Goal: Task Accomplishment & Management: Use online tool/utility

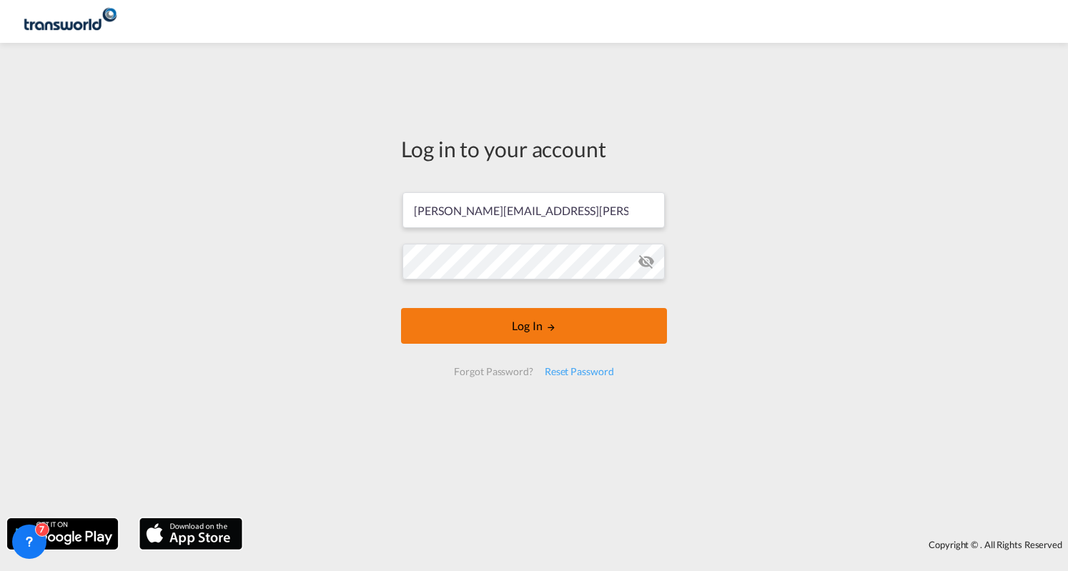
click at [537, 335] on button "Log In" at bounding box center [534, 326] width 266 height 36
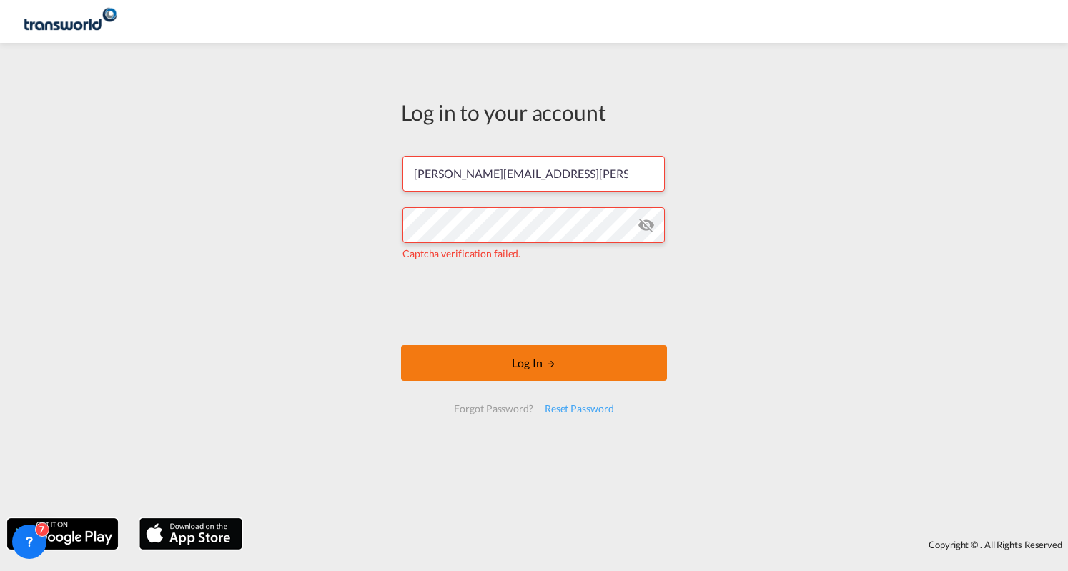
click at [545, 372] on button "Log In" at bounding box center [534, 363] width 266 height 36
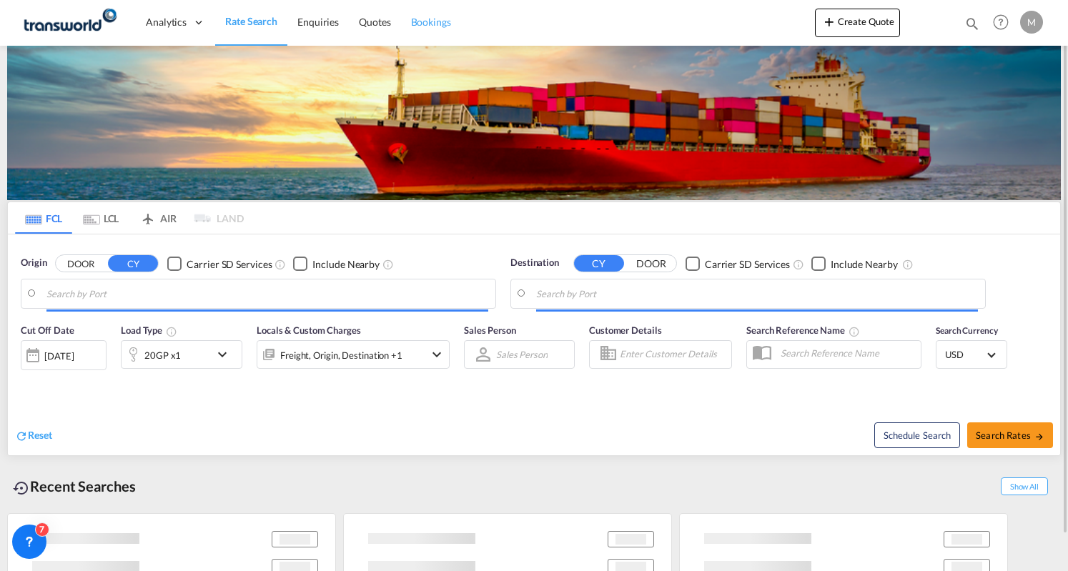
click at [422, 15] on span "Bookings" at bounding box center [431, 22] width 40 height 14
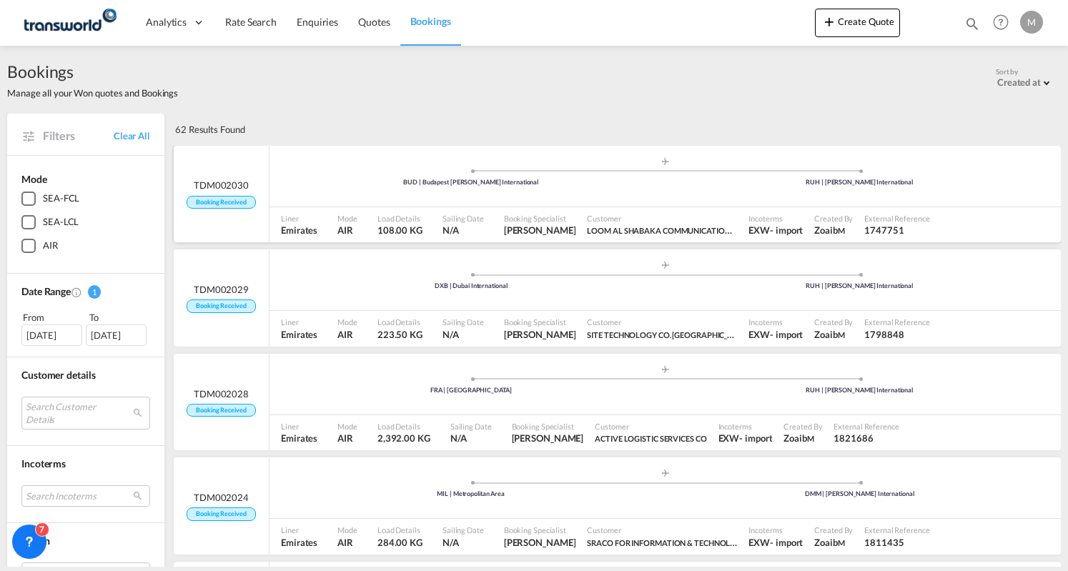
click at [437, 164] on div ".a{fill:#aaa8ad;} .a{fill:#aaa8ad;} BUD | Budapest [PERSON_NAME] International …" at bounding box center [664, 178] width 791 height 43
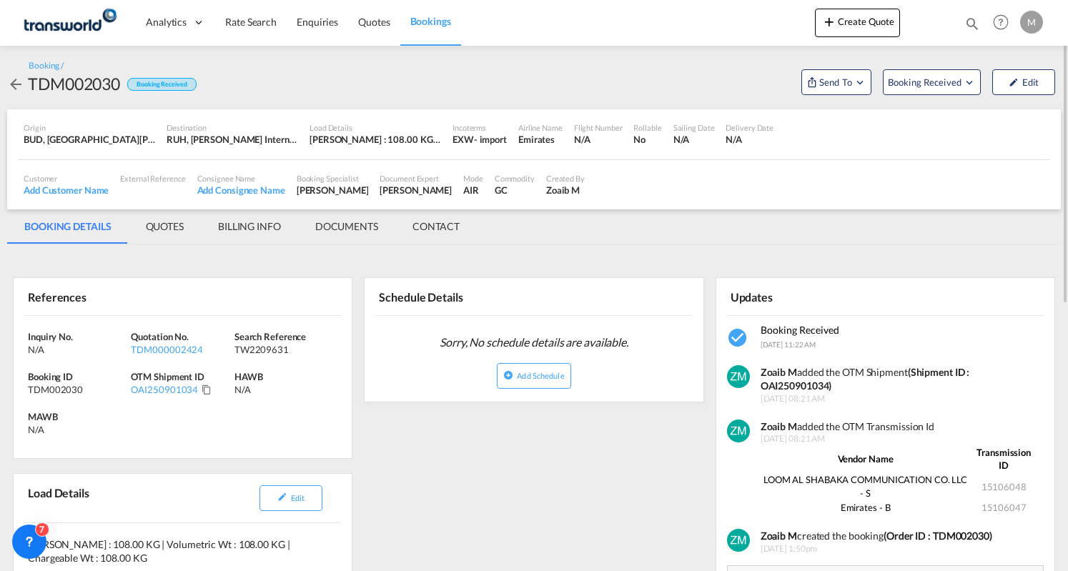
click at [1003, 237] on md-tabs-canvas "BOOKING DETAILS QUOTES BILLING INFO DOCUMENTS CONTACT BOOKING DETAILS QUOTES BI…" at bounding box center [533, 226] width 1053 height 34
click at [715, 243] on md-tabs-canvas "BOOKING DETAILS QUOTES BILLING INFO DOCUMENTS CONTACT BOOKING DETAILS QUOTES BI…" at bounding box center [533, 226] width 1053 height 34
click at [206, 389] on md-icon "Click to Copy" at bounding box center [207, 389] width 10 height 10
click at [250, 224] on md-tab-item "BILLING INFO" at bounding box center [249, 226] width 97 height 34
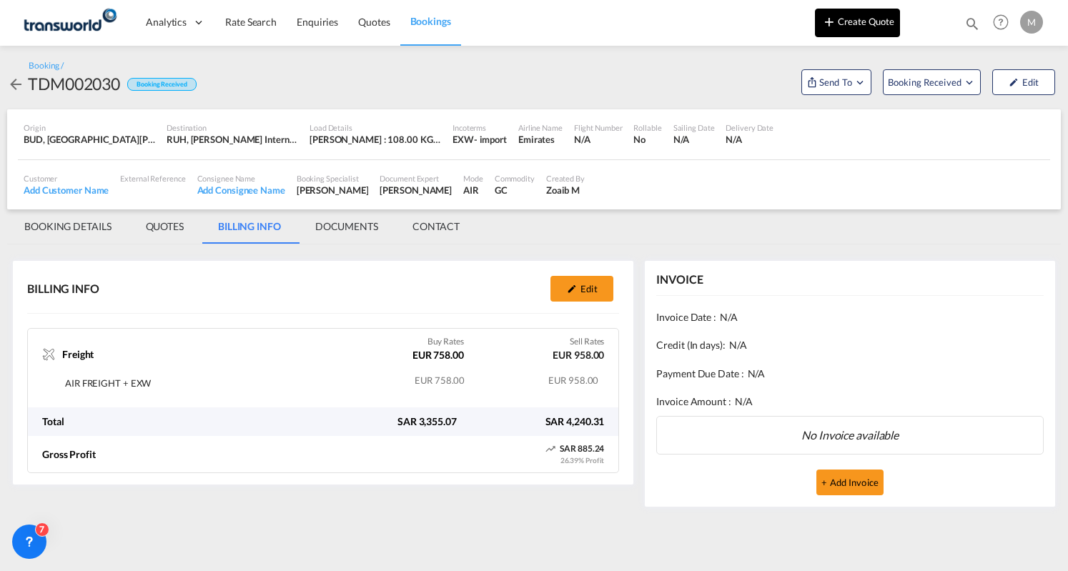
click at [863, 31] on button "Create Quote" at bounding box center [857, 23] width 85 height 29
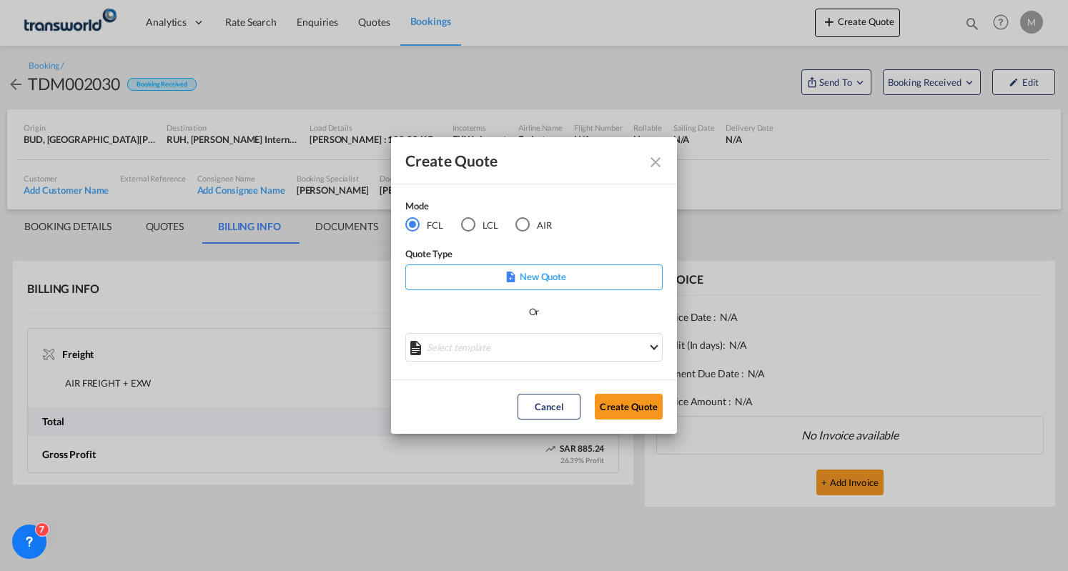
click at [524, 231] on div "AIR" at bounding box center [522, 224] width 14 height 14
click at [614, 397] on button "Create Quote" at bounding box center [629, 407] width 68 height 26
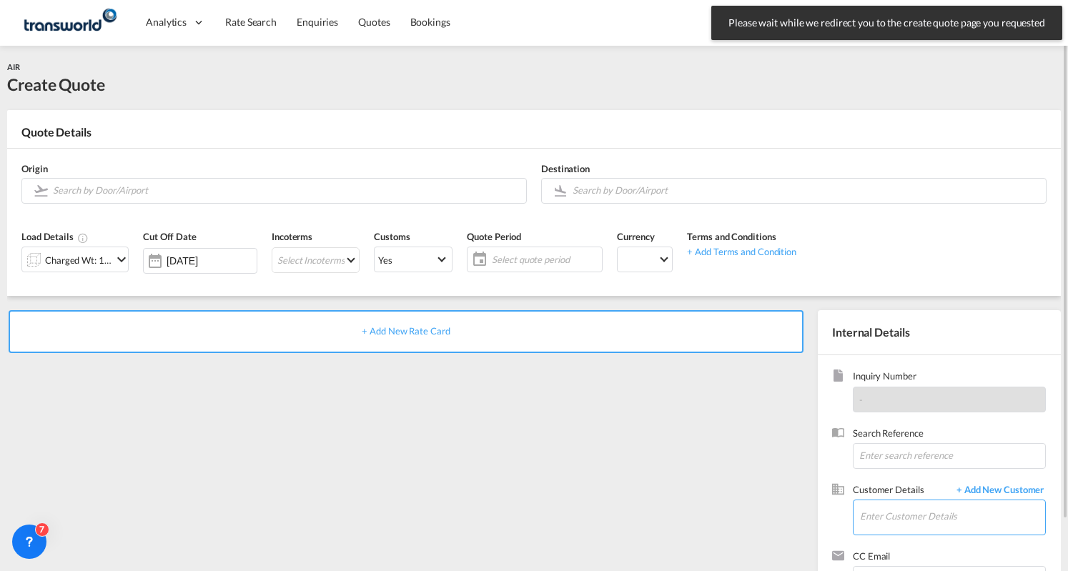
click at [888, 515] on input "Enter Customer Details" at bounding box center [952, 516] width 185 height 32
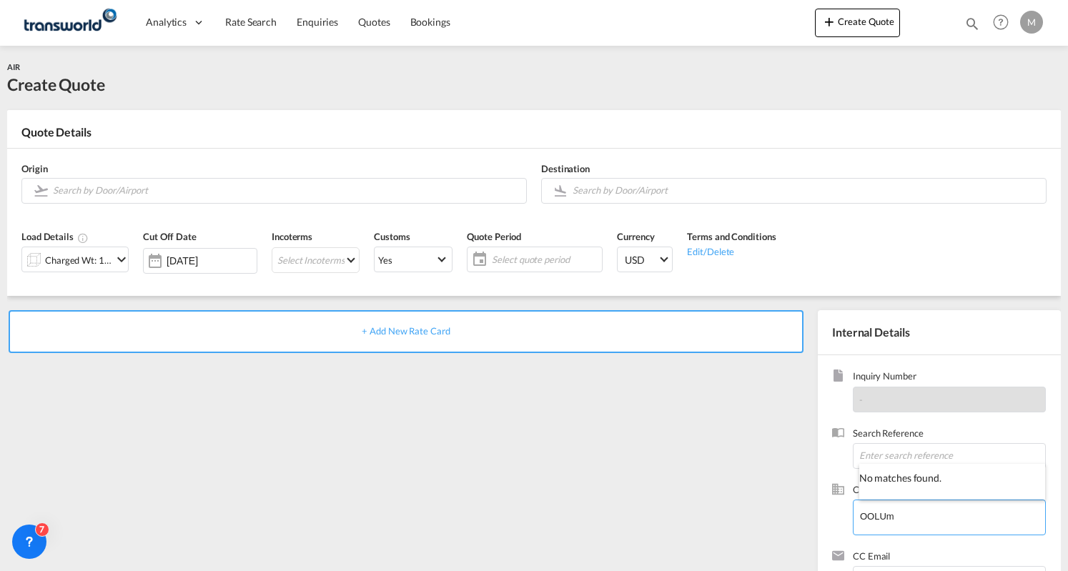
type input "OOLUm"
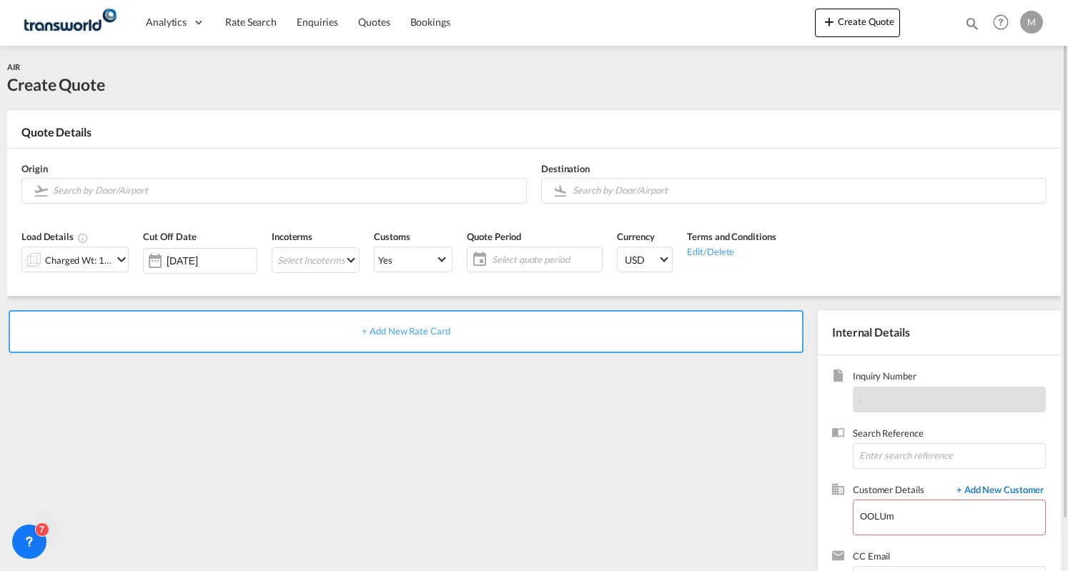
click at [1011, 492] on span "+ Add New Customer" at bounding box center [997, 491] width 96 height 16
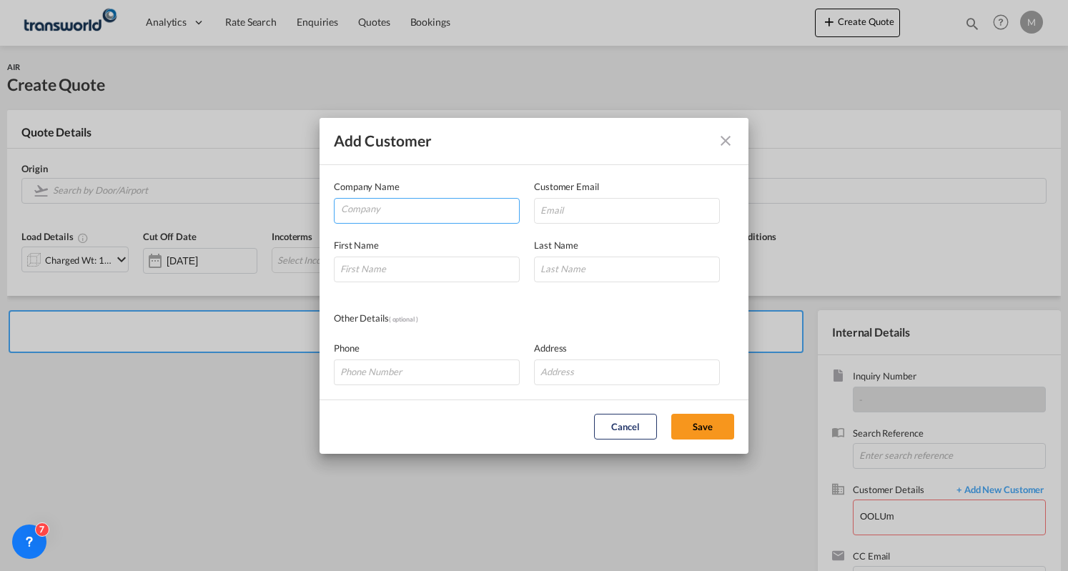
click at [359, 217] on input "Company" at bounding box center [430, 209] width 178 height 21
drag, startPoint x: 384, startPoint y: 204, endPoint x: 294, endPoint y: 216, distance: 91.6
click at [294, 216] on div "Add Customer Company Name oolum Customer Email First Name Last Name Other Detai…" at bounding box center [534, 285] width 1068 height 571
paste input "OLOOM"
type input "OLOOM"
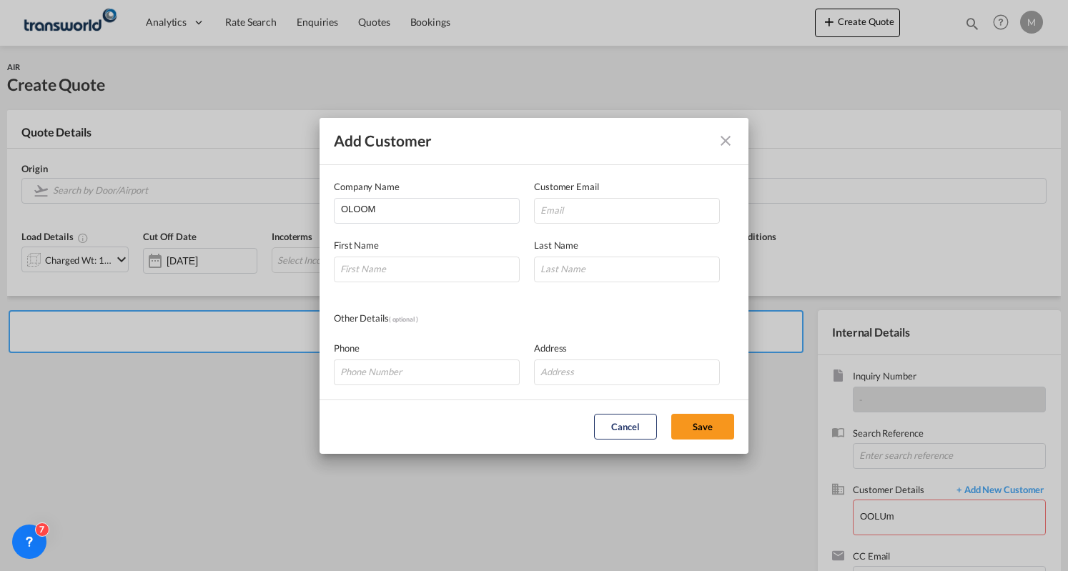
click at [723, 142] on md-icon "icon-close" at bounding box center [725, 140] width 17 height 17
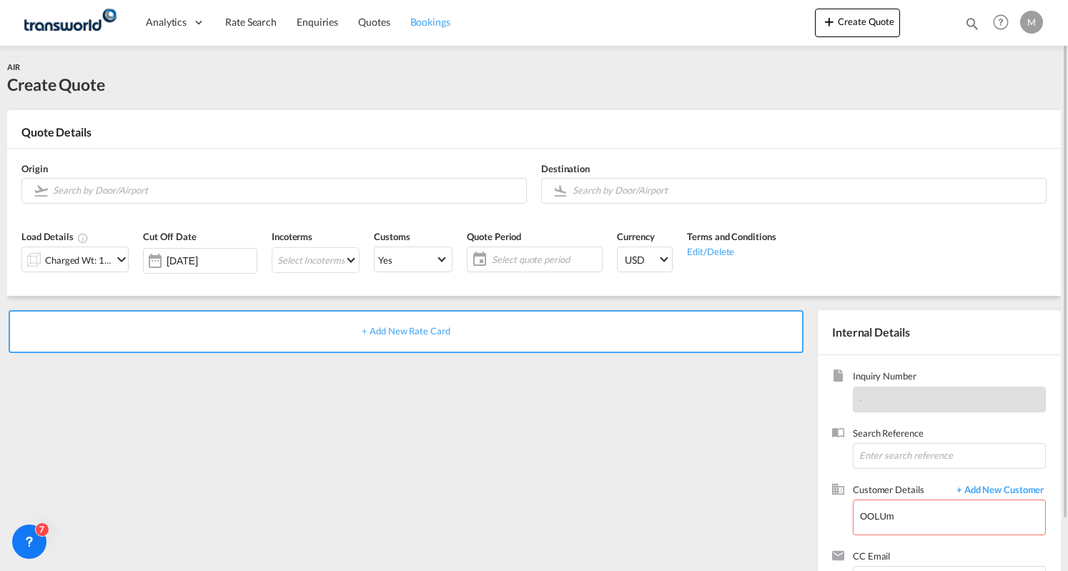
click at [427, 21] on span "Bookings" at bounding box center [430, 22] width 40 height 12
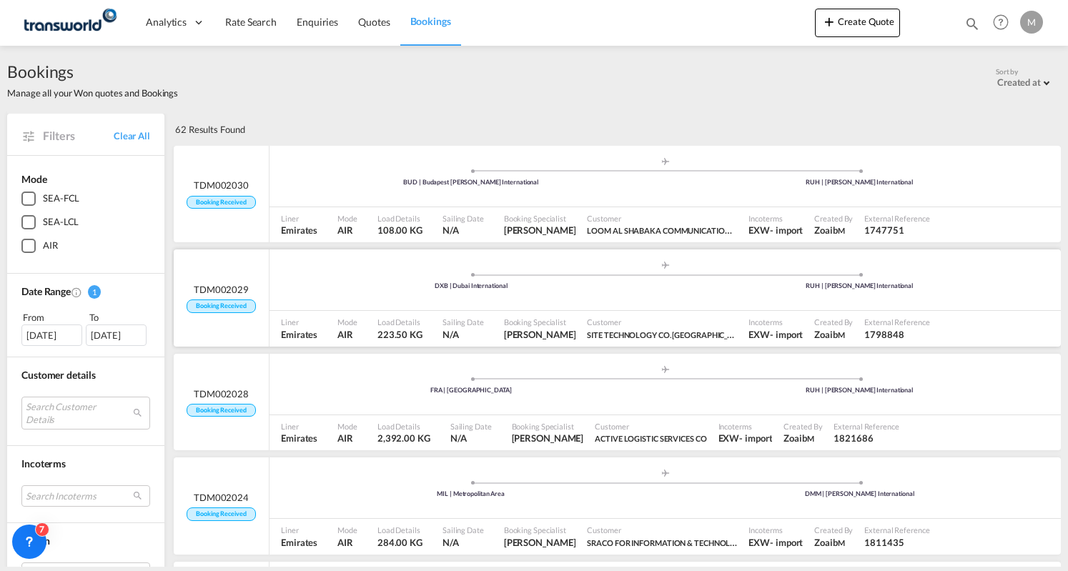
click at [505, 301] on div ".a{fill:#aaa8ad;} .a{fill:#aaa8ad;} DXB | Dubai International RUH | [PERSON_NAM…" at bounding box center [664, 281] width 791 height 43
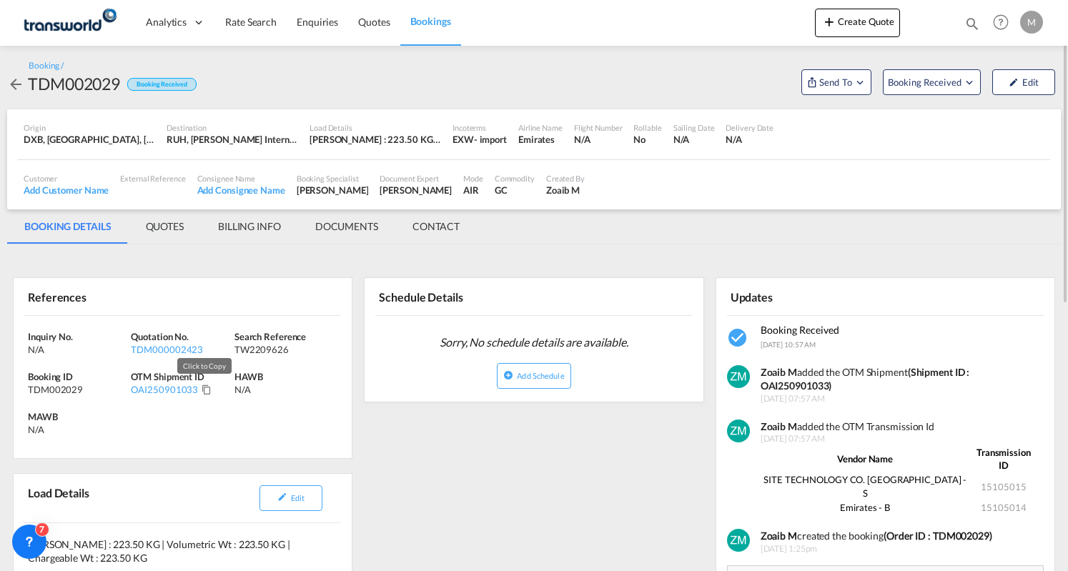
click at [204, 391] on md-icon "Click to Copy" at bounding box center [207, 389] width 10 height 10
click at [237, 224] on md-tab-item "BILLING INFO" at bounding box center [249, 226] width 97 height 34
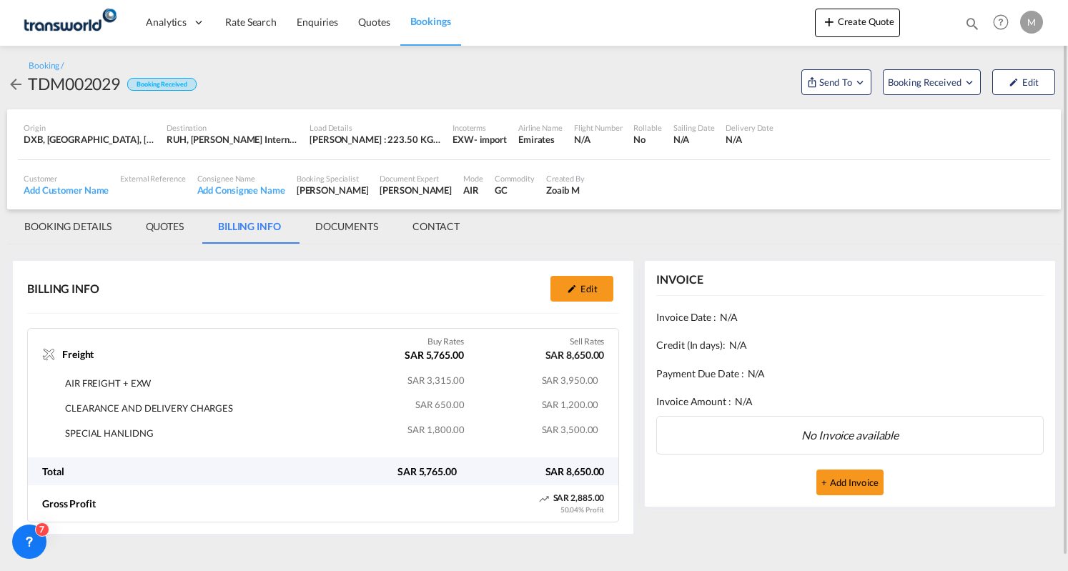
click at [428, 18] on span "Bookings" at bounding box center [430, 21] width 41 height 12
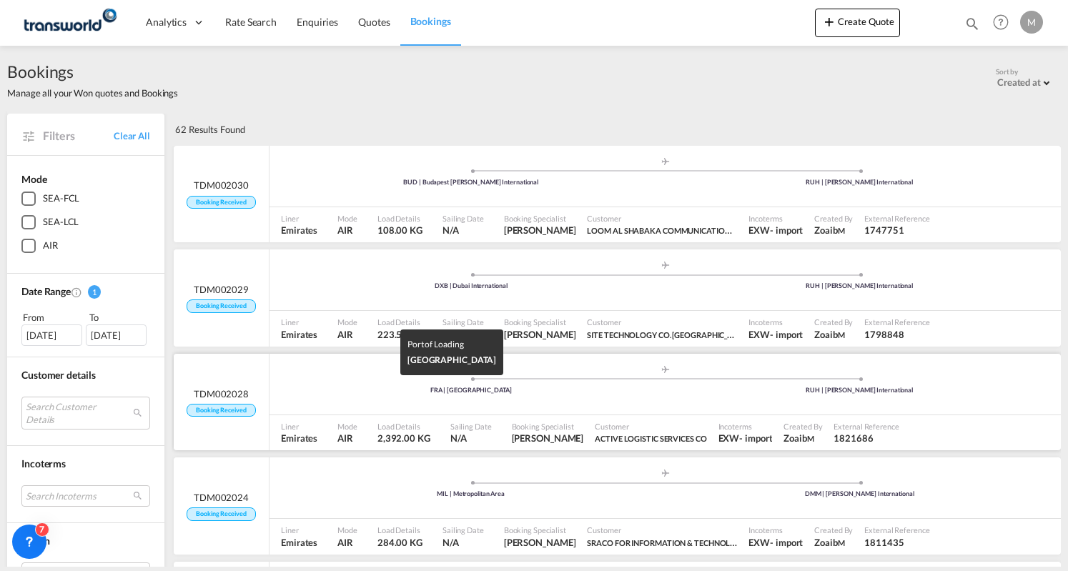
click at [480, 391] on div "FRA | [GEOGRAPHIC_DATA]" at bounding box center [471, 390] width 389 height 9
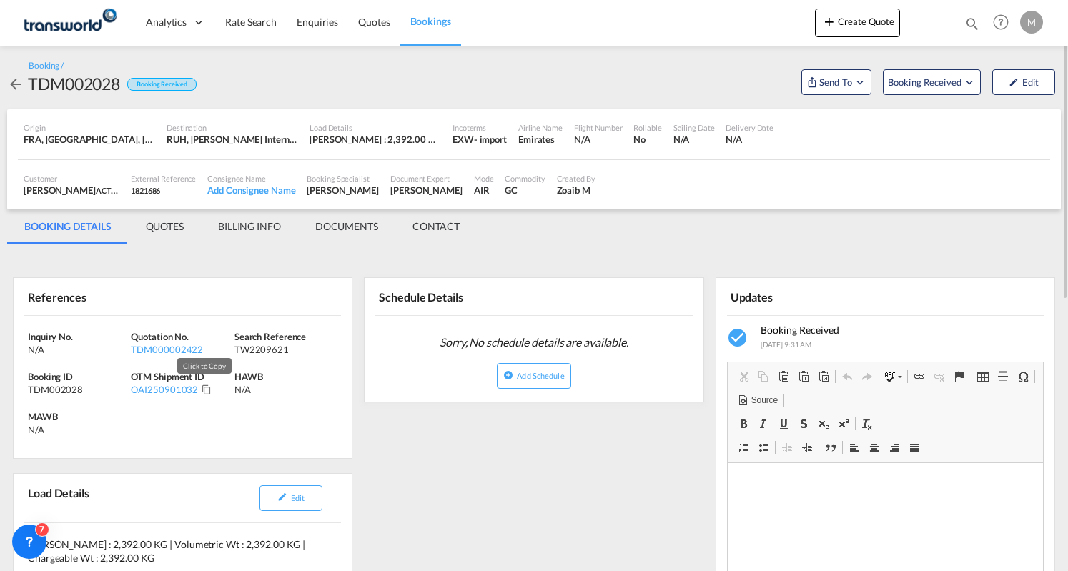
click at [203, 390] on md-icon "Click to Copy" at bounding box center [207, 389] width 10 height 10
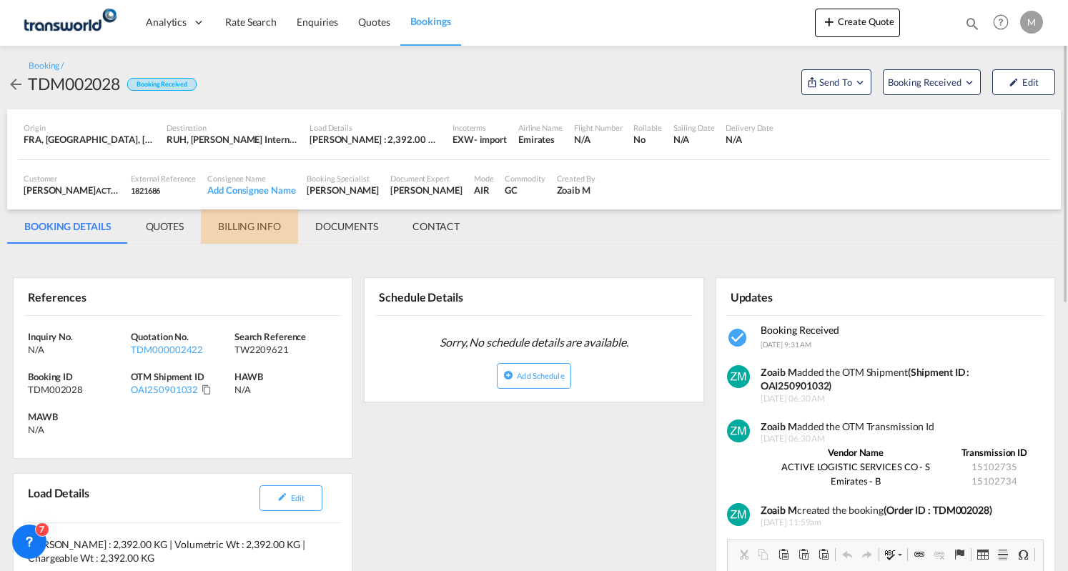
click at [272, 231] on md-tab-item "BILLING INFO" at bounding box center [249, 226] width 97 height 34
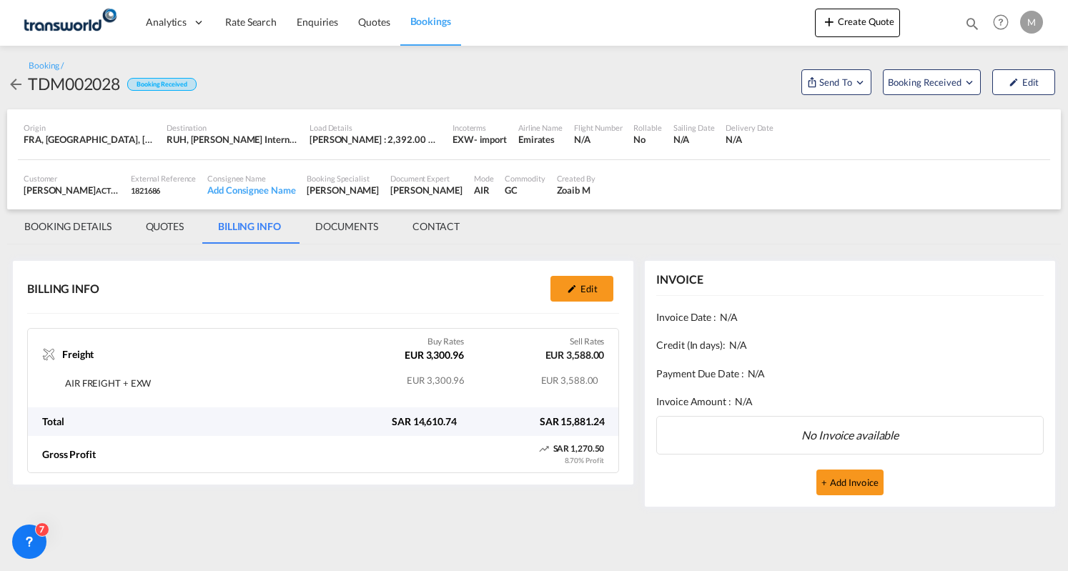
click at [420, 24] on span "Bookings" at bounding box center [430, 21] width 41 height 12
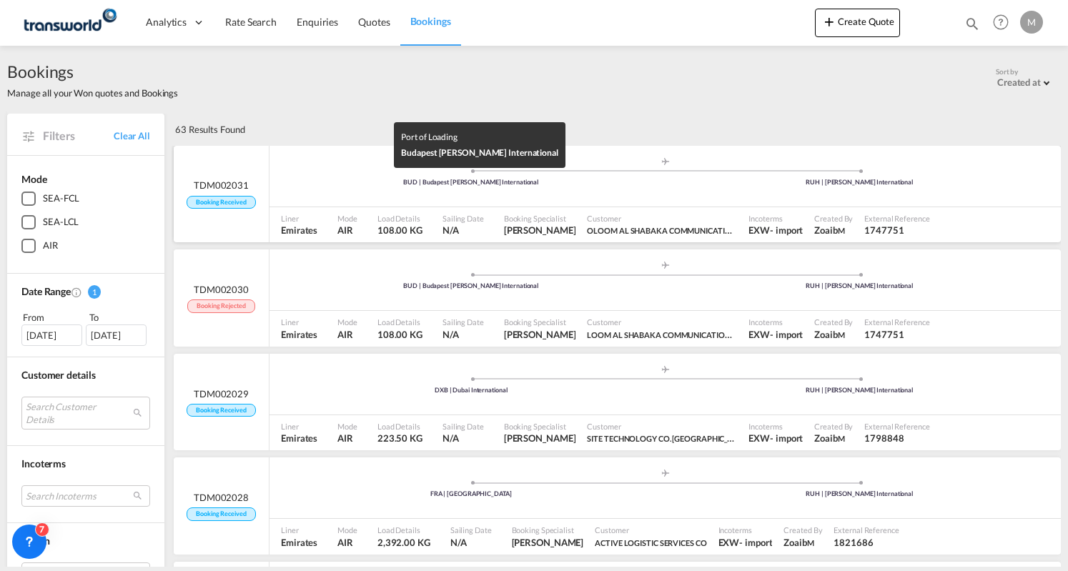
click at [417, 182] on div "BUD | Budapest [PERSON_NAME] International" at bounding box center [471, 182] width 389 height 9
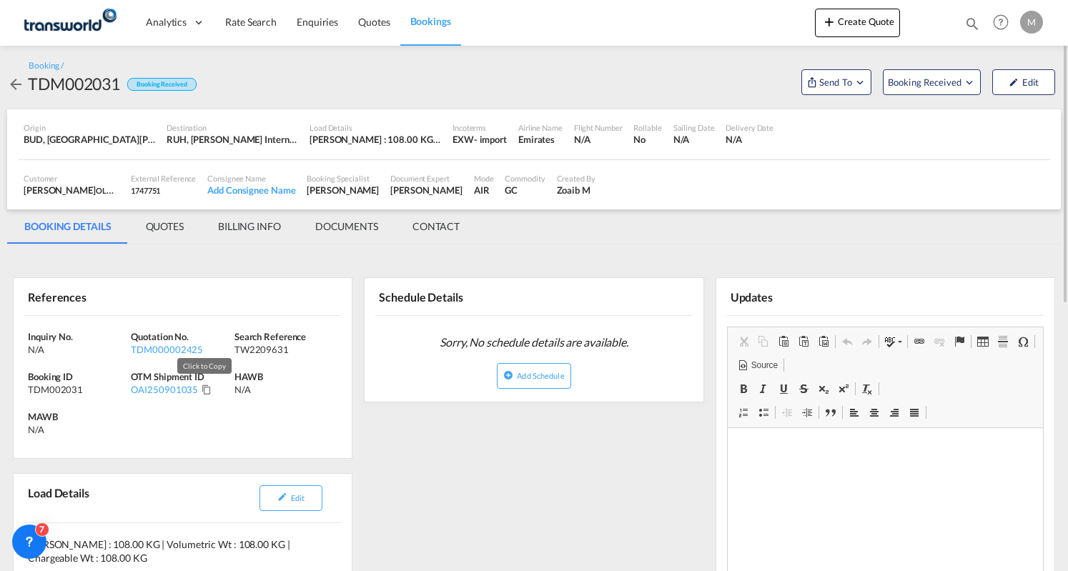
click at [206, 391] on md-icon "Click to Copy" at bounding box center [207, 389] width 10 height 10
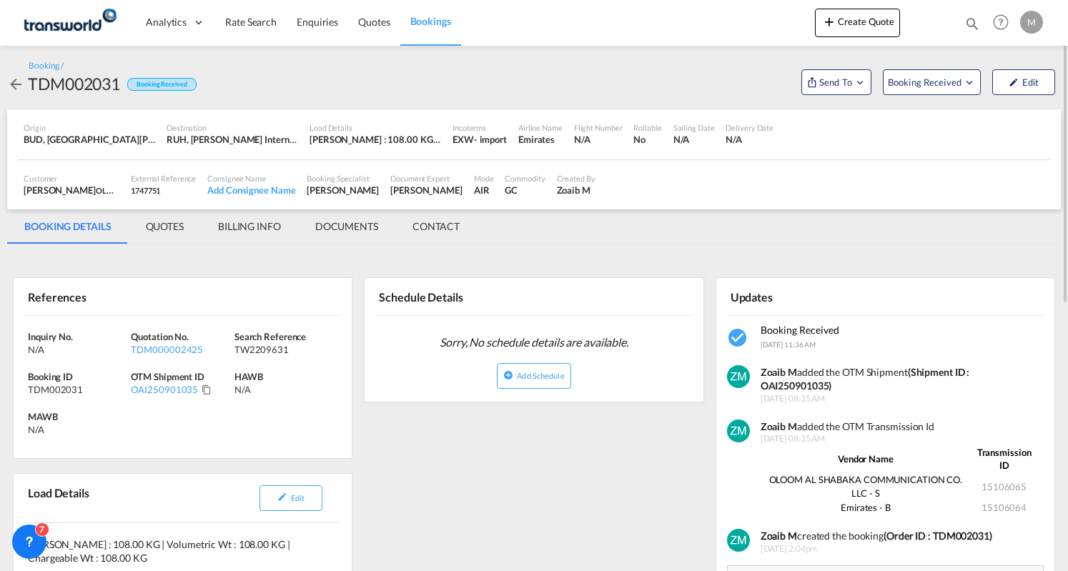
click at [207, 386] on md-icon "Click to Copy" at bounding box center [207, 389] width 10 height 10
click at [205, 389] on md-icon "Copied!" at bounding box center [207, 389] width 10 height 10
click at [203, 388] on md-icon "Click to Copy" at bounding box center [207, 389] width 10 height 10
click at [416, 16] on span "Bookings" at bounding box center [430, 21] width 41 height 12
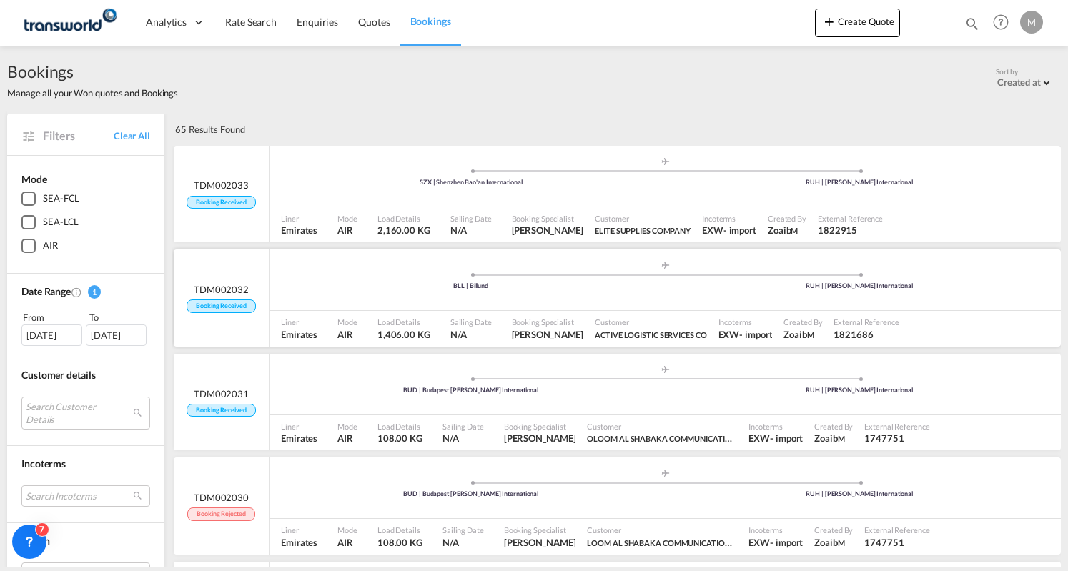
click at [379, 294] on div ".a{fill:#aaa8ad;} .a{fill:#aaa8ad;} BLL | Billund RUH | [PERSON_NAME] Internati…" at bounding box center [664, 281] width 791 height 43
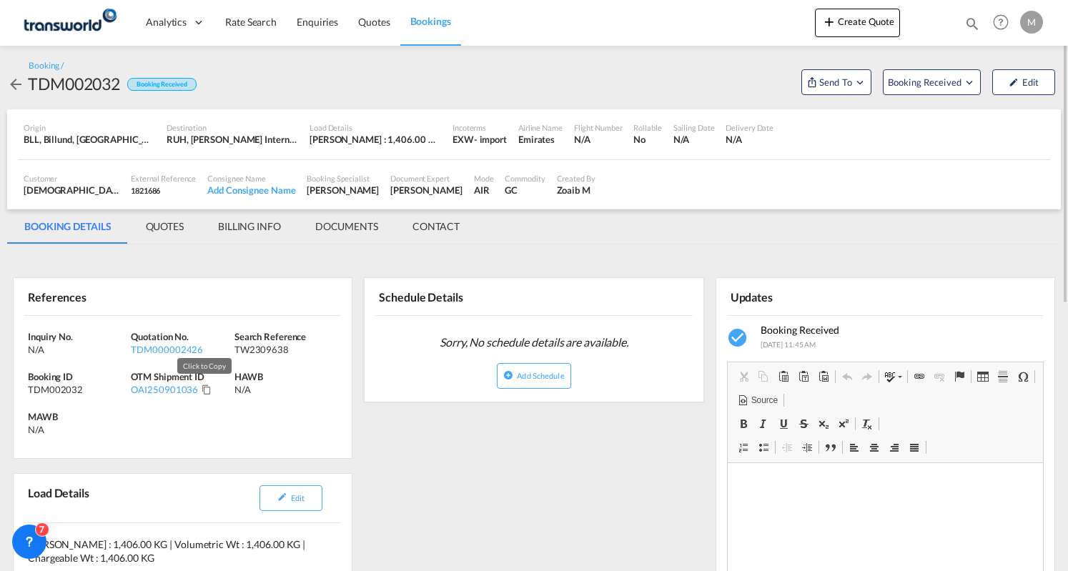
click at [202, 386] on md-icon "Click to Copy" at bounding box center [207, 389] width 10 height 10
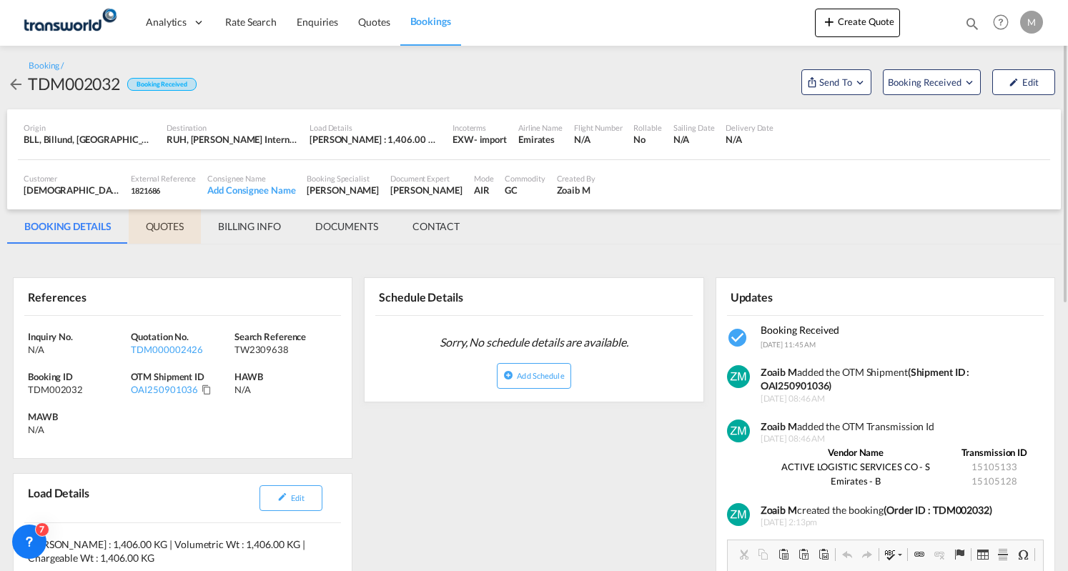
click at [192, 228] on md-tab-item "QUOTES" at bounding box center [165, 226] width 72 height 34
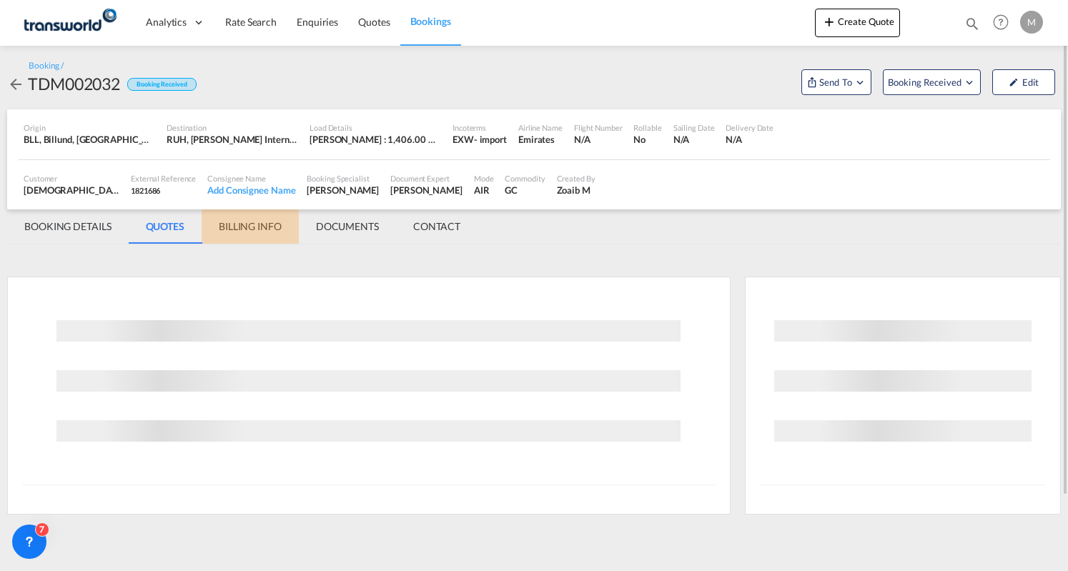
click at [219, 227] on md-tab-item "BILLING INFO" at bounding box center [250, 226] width 97 height 34
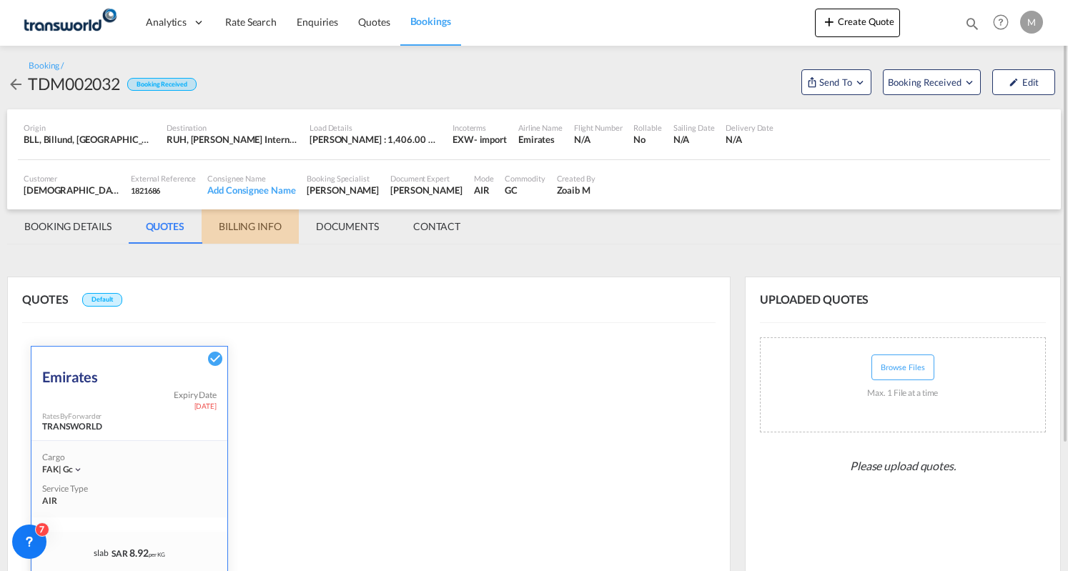
click at [223, 227] on md-tab-item "BILLING INFO" at bounding box center [250, 226] width 97 height 34
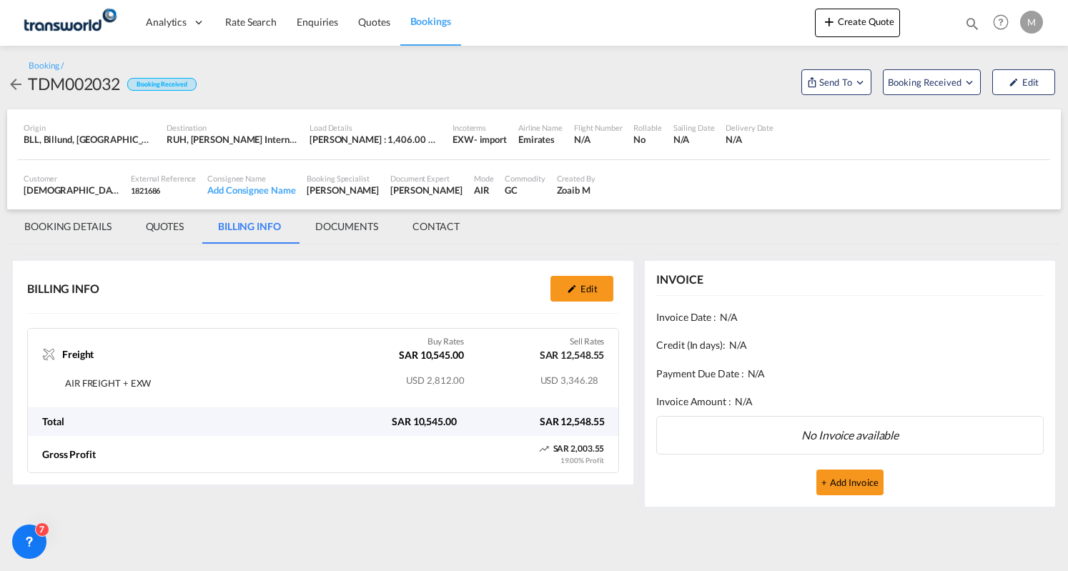
click at [419, 19] on span "Bookings" at bounding box center [430, 21] width 41 height 12
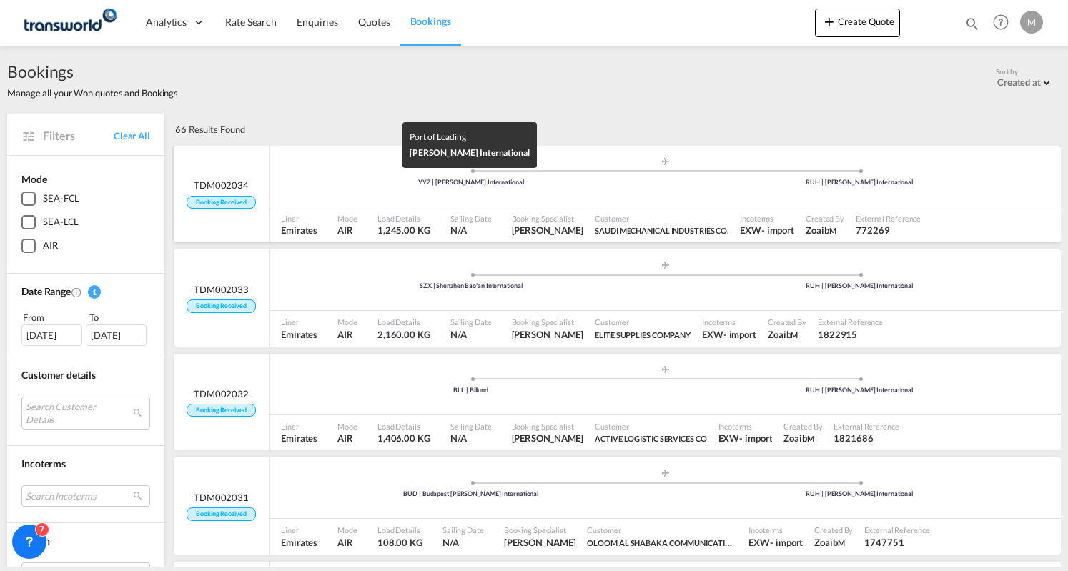
click at [535, 179] on div "YYZ | [PERSON_NAME] International" at bounding box center [471, 182] width 389 height 9
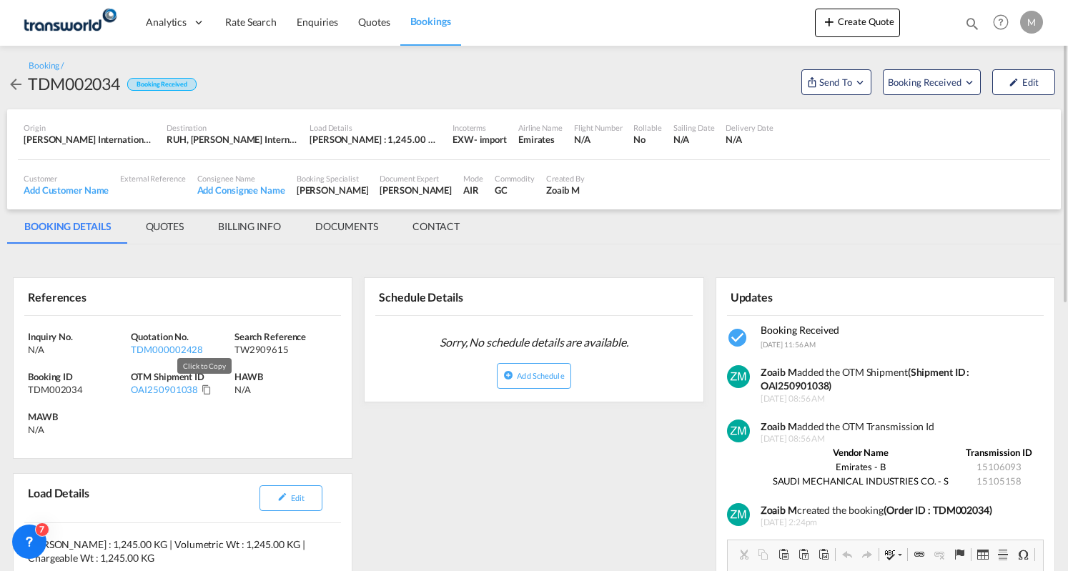
click at [202, 387] on md-icon "Click to Copy" at bounding box center [207, 389] width 10 height 10
click at [203, 388] on md-icon "Click to Copy" at bounding box center [207, 389] width 10 height 10
click at [207, 391] on md-icon "Click to Copy" at bounding box center [207, 389] width 10 height 10
click at [208, 392] on md-icon "Click to Copy" at bounding box center [207, 389] width 10 height 10
